Goal: Information Seeking & Learning: Learn about a topic

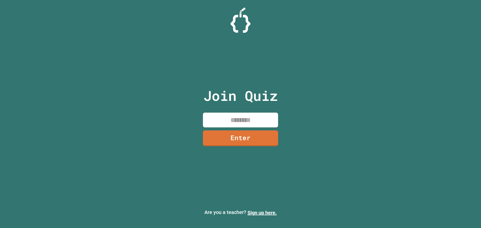
click at [263, 114] on input at bounding box center [240, 120] width 75 height 15
type input "********"
click at [257, 136] on link "Enter" at bounding box center [240, 139] width 75 height 16
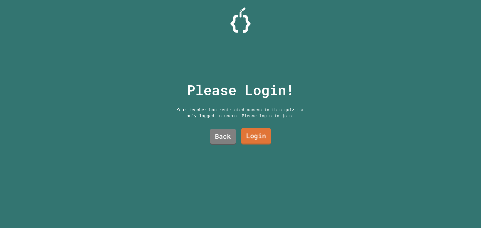
click at [256, 135] on link "Login" at bounding box center [256, 136] width 30 height 17
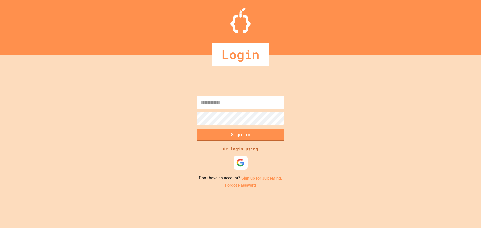
click at [241, 162] on img at bounding box center [241, 163] width 8 height 8
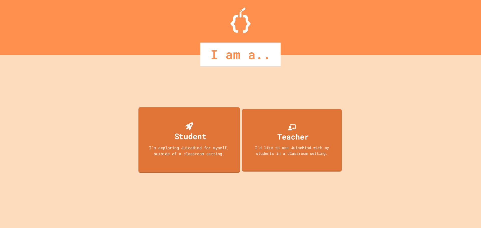
click at [186, 148] on div "I'm exploring JuiceMind for myself, outside of a classroom setting." at bounding box center [189, 151] width 91 height 12
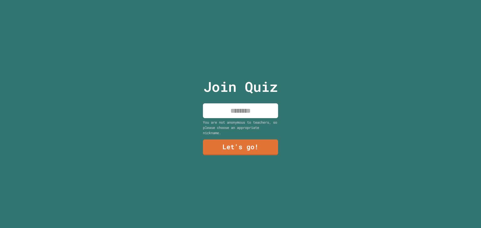
click at [252, 110] on input at bounding box center [240, 110] width 75 height 15
type input "*****"
click at [239, 144] on link "Let's go!" at bounding box center [240, 147] width 74 height 17
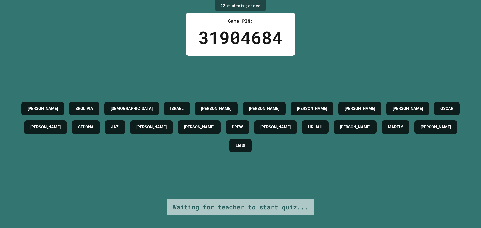
click at [279, 180] on div "ALEX BROLIVIA JESUS ISRAEL COLE ALAN SAMUEL AIDEN JENNY OSCAR LYNELLE SEDONA JA…" at bounding box center [241, 127] width 456 height 143
click at [339, 102] on div "AIDEN" at bounding box center [360, 109] width 43 height 14
click at [306, 106] on h4 "SAMUEL" at bounding box center [312, 109] width 30 height 6
click at [284, 124] on h4 "ALEJANDRO" at bounding box center [275, 127] width 30 height 6
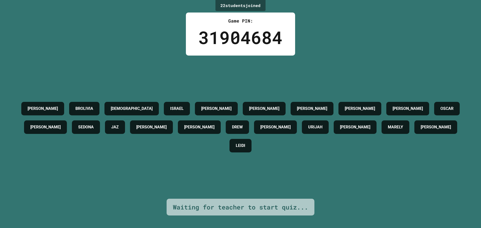
click at [421, 130] on h4 "ANABELLA" at bounding box center [436, 127] width 30 height 6
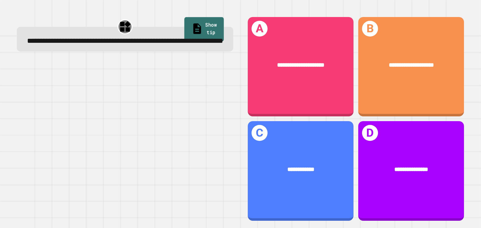
click at [198, 21] on link "Show tip" at bounding box center [204, 29] width 40 height 24
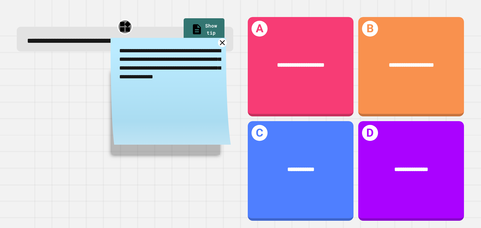
click at [221, 47] on icon at bounding box center [222, 42] width 9 height 9
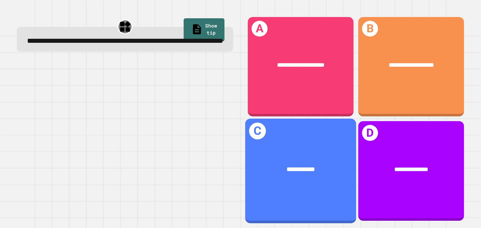
click at [296, 153] on div "**********" at bounding box center [300, 170] width 111 height 34
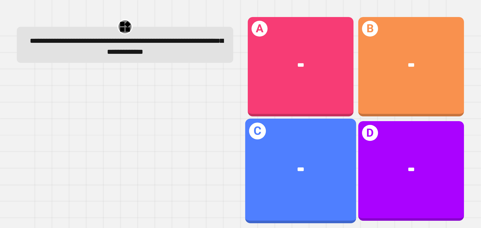
click at [326, 153] on div "***" at bounding box center [300, 170] width 111 height 34
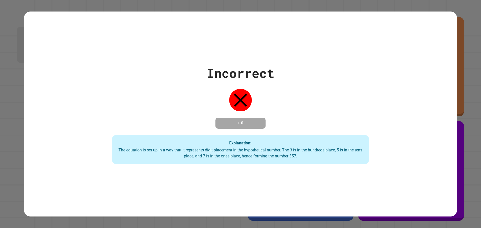
click at [347, 155] on div "The equation is set up in a way that it represents digit placement in the hypot…" at bounding box center [241, 153] width 248 height 12
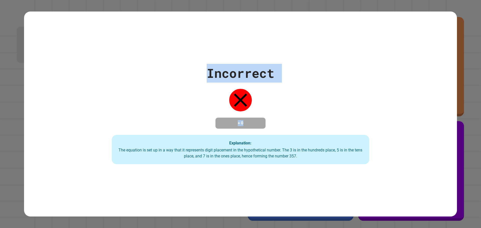
drag, startPoint x: 157, startPoint y: 75, endPoint x: 86, endPoint y: 47, distance: 76.7
click at [93, 50] on div "Incorrect + 0 Explanation: The equation is set up in a way that it represents d…" at bounding box center [240, 114] width 433 height 205
click at [21, 25] on div "Incorrect + 0 Explanation: The equation is set up in a way that it represents d…" at bounding box center [240, 114] width 481 height 228
click at [20, 25] on div "Incorrect + 0 Explanation: The equation is set up in a way that it represents d…" at bounding box center [240, 114] width 481 height 228
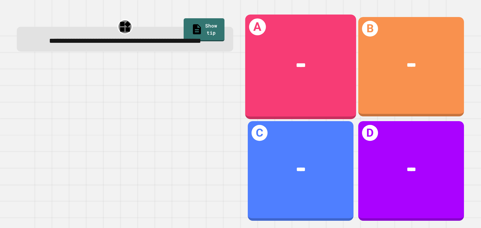
click at [342, 86] on div "A ****" at bounding box center [300, 67] width 111 height 104
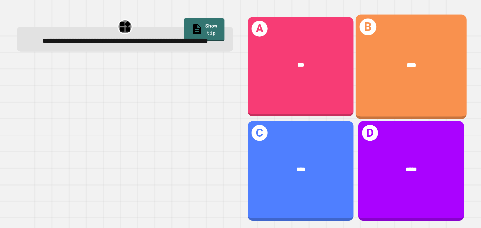
click at [385, 57] on div "****" at bounding box center [411, 66] width 111 height 34
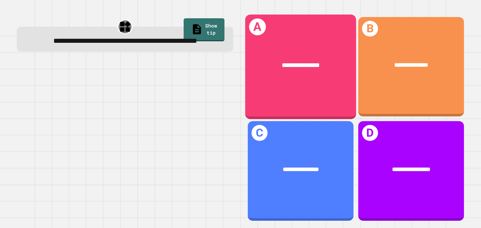
click at [318, 73] on div "**********" at bounding box center [300, 66] width 111 height 34
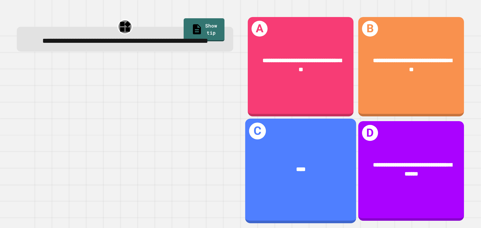
click at [296, 177] on div "****" at bounding box center [300, 170] width 111 height 34
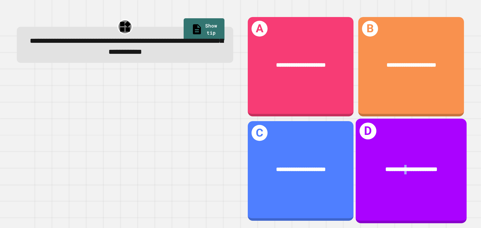
drag, startPoint x: 274, startPoint y: 65, endPoint x: 399, endPoint y: 168, distance: 161.5
click at [399, 168] on span "**********" at bounding box center [411, 169] width 52 height 6
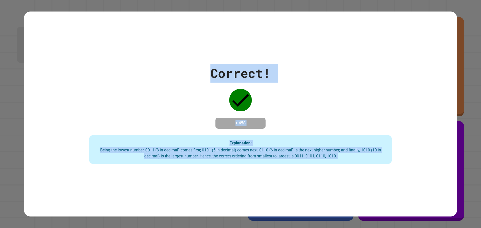
click at [326, 117] on div "Correct! + 658 Explanation: Being the lowest number, 0011 (3 in decimal) comes …" at bounding box center [240, 114] width 433 height 101
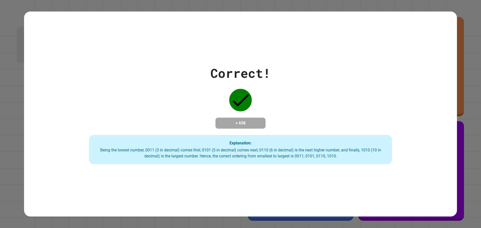
click at [260, 148] on div "Explanation: Being the lowest number, 0011 (3 in decimal) comes first; 0101 (5 …" at bounding box center [240, 150] width 303 height 30
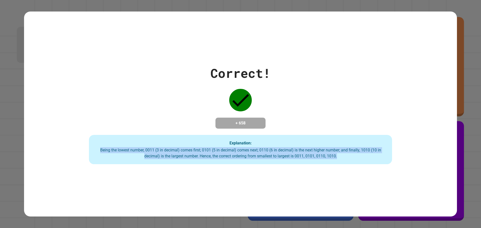
click at [260, 148] on div "Explanation: Being the lowest number, 0011 (3 in decimal) comes first; 0101 (5 …" at bounding box center [240, 150] width 303 height 30
click at [260, 149] on div "Being the lowest number, 0011 (3 in decimal) comes first; 0101 (5 in decimal) c…" at bounding box center [240, 153] width 293 height 12
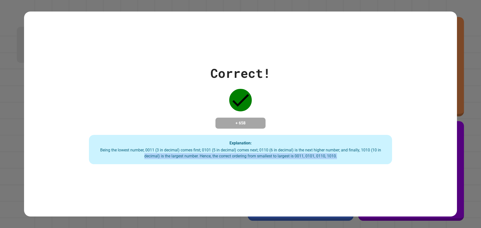
drag, startPoint x: 367, startPoint y: 153, endPoint x: 81, endPoint y: 156, distance: 286.7
click at [81, 156] on div "Correct! + 658 Explanation: Being the lowest number, 0011 (3 in decimal) comes …" at bounding box center [240, 114] width 433 height 101
click at [364, 150] on div "Being the lowest number, 0011 (3 in decimal) comes first; 0101 (5 in decimal) c…" at bounding box center [240, 153] width 293 height 12
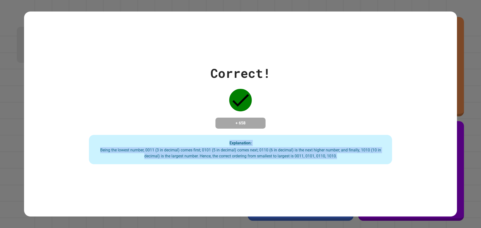
drag, startPoint x: 360, startPoint y: 161, endPoint x: 84, endPoint y: 143, distance: 276.2
click at [84, 143] on div "Correct! + 658 Explanation: Being the lowest number, 0011 (3 in decimal) comes …" at bounding box center [240, 114] width 433 height 101
click at [245, 101] on icon at bounding box center [240, 100] width 23 height 23
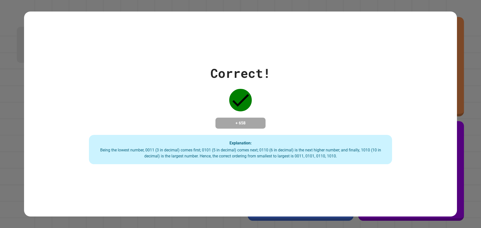
click at [247, 109] on div "Correct! + 658 Explanation: Being the lowest number, 0011 (3 in decimal) comes …" at bounding box center [240, 114] width 433 height 101
click at [244, 97] on icon at bounding box center [240, 100] width 23 height 23
click at [236, 122] on h4 "+ 658" at bounding box center [241, 123] width 40 height 6
drag, startPoint x: 98, startPoint y: 151, endPoint x: 94, endPoint y: 114, distance: 37.5
click at [94, 114] on div "Correct! + 658 Explanation: Being the lowest number, 0011 (3 in decimal) comes …" at bounding box center [240, 114] width 433 height 101
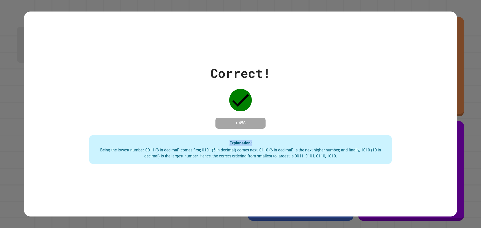
click at [93, 113] on div "Correct! + 658 Explanation: Being the lowest number, 0011 (3 in decimal) comes …" at bounding box center [240, 114] width 433 height 101
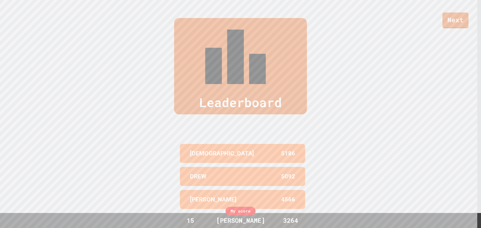
scroll to position [130, 0]
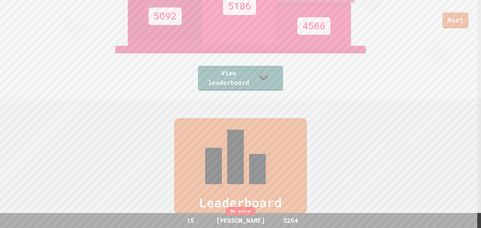
click at [269, 130] on div "Leaderboard" at bounding box center [240, 166] width 133 height 96
click at [261, 81] on link "View leaderboard" at bounding box center [240, 78] width 82 height 26
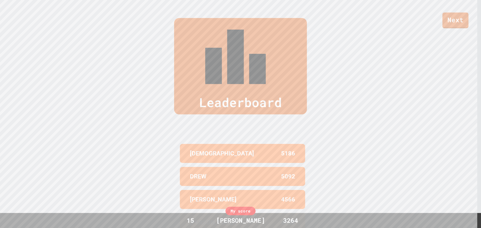
scroll to position [105, 0]
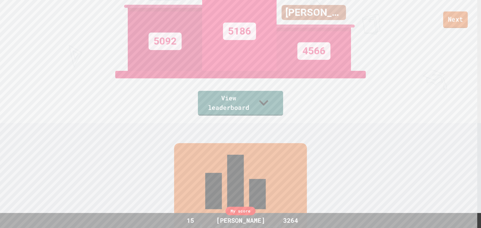
click at [452, 24] on link "Next" at bounding box center [455, 20] width 25 height 17
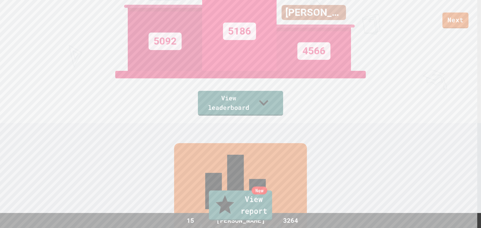
click at [223, 212] on link "New View report" at bounding box center [240, 206] width 63 height 30
